Goal: Task Accomplishment & Management: Manage account settings

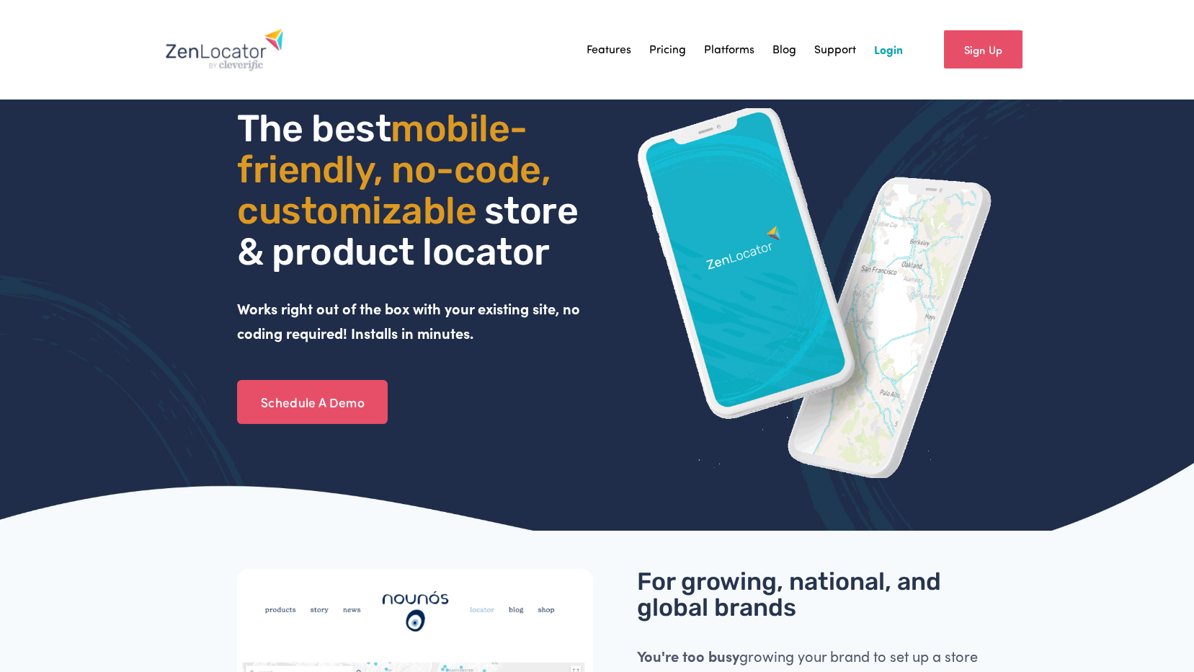
click at [889, 44] on link "Login" at bounding box center [888, 50] width 29 height 22
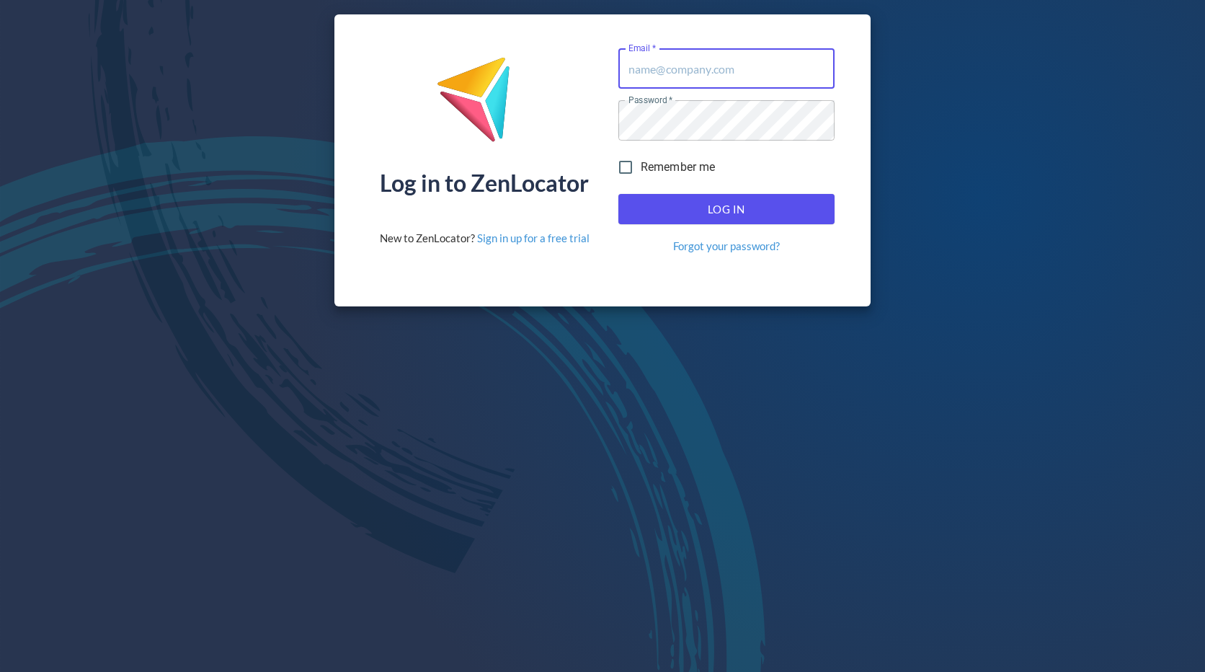
type input "[EMAIL_ADDRESS][DOMAIN_NAME]"
click at [755, 210] on span "Log In" at bounding box center [726, 209] width 184 height 19
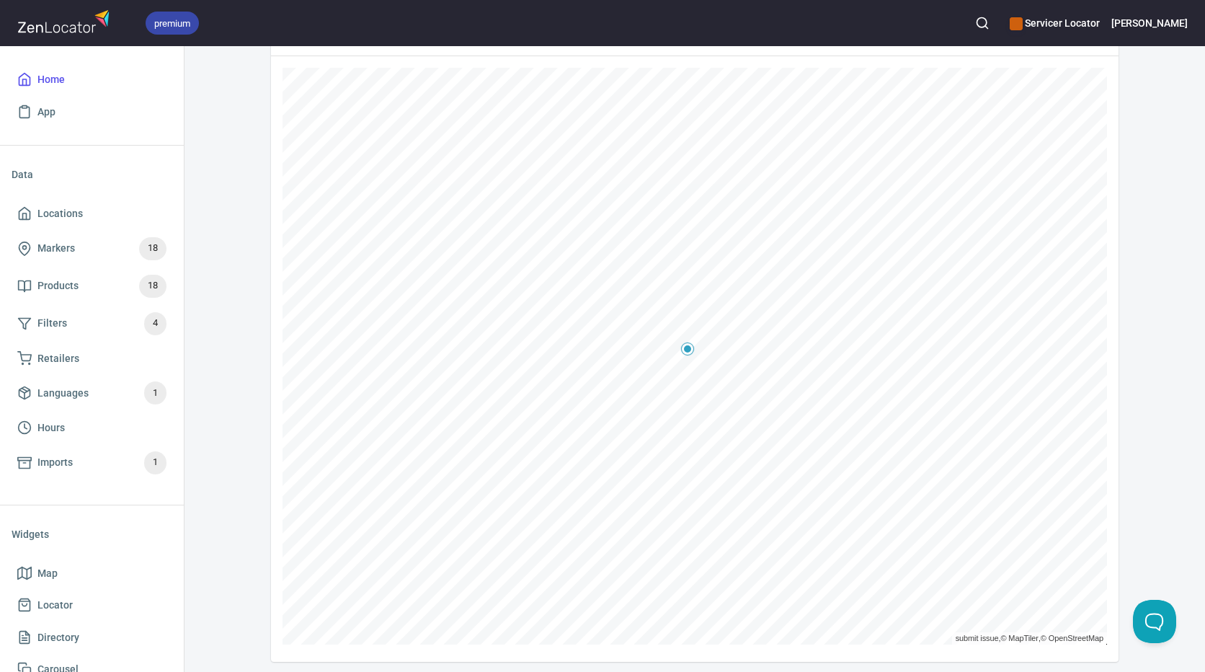
scroll to position [301, 0]
